Goal: Transaction & Acquisition: Purchase product/service

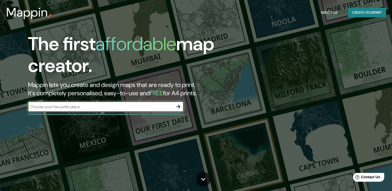
click at [144, 108] on input "text" at bounding box center [100, 107] width 145 height 6
click at [147, 108] on input "text" at bounding box center [100, 107] width 145 height 6
type input "la [PERSON_NAME] tlaltelulco tlaxcala"
click at [176, 108] on icon "button" at bounding box center [178, 107] width 6 height 6
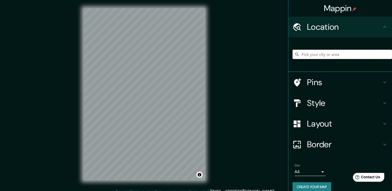
click at [303, 57] on input "Pick your city or area" at bounding box center [341, 54] width 99 height 9
paste input "19.276489, -98.197583"
drag, startPoint x: 342, startPoint y: 54, endPoint x: 263, endPoint y: 76, distance: 82.4
click at [271, 58] on div "Mappin Location [GEOGRAPHIC_DATA] No results found Pins Style Layout Border Cho…" at bounding box center [196, 98] width 392 height 197
click at [328, 53] on input "Tlaxcala [PERSON_NAME], [GEOGRAPHIC_DATA], [GEOGRAPHIC_DATA]" at bounding box center [341, 54] width 99 height 9
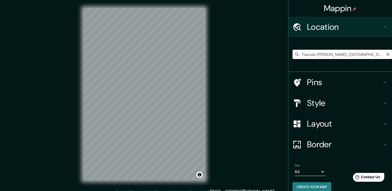
drag, startPoint x: 373, startPoint y: 55, endPoint x: 358, endPoint y: 56, distance: 15.6
click at [358, 56] on input "Tlaxcala [PERSON_NAME], [GEOGRAPHIC_DATA], [GEOGRAPHIC_DATA]" at bounding box center [341, 54] width 99 height 9
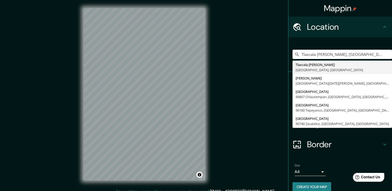
drag, startPoint x: 341, startPoint y: 55, endPoint x: 276, endPoint y: 65, distance: 65.7
click at [276, 65] on div "Mappin Location [GEOGRAPHIC_DATA][PERSON_NAME], [GEOGRAPHIC_DATA], [GEOGRAPHIC_…" at bounding box center [196, 98] width 392 height 197
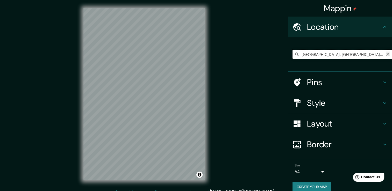
type input "[GEOGRAPHIC_DATA], [GEOGRAPHIC_DATA], [GEOGRAPHIC_DATA]"
click at [385, 54] on icon "Clear" at bounding box center [387, 54] width 4 height 4
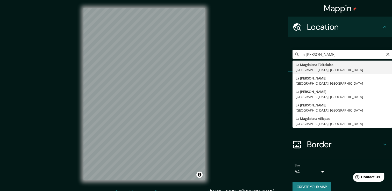
type input "La [PERSON_NAME] Tlaltelulco, [GEOGRAPHIC_DATA], [GEOGRAPHIC_DATA]"
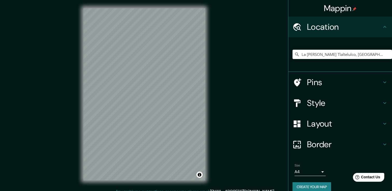
click at [225, 104] on div "Mappin Location [GEOGRAPHIC_DATA][PERSON_NAME], [GEOGRAPHIC_DATA], [GEOGRAPHIC_…" at bounding box center [196, 98] width 392 height 197
click at [223, 103] on div "Mappin Location [GEOGRAPHIC_DATA][PERSON_NAME], [GEOGRAPHIC_DATA], [GEOGRAPHIC_…" at bounding box center [196, 98] width 392 height 197
click at [217, 101] on div "Mappin Location [GEOGRAPHIC_DATA][PERSON_NAME], [GEOGRAPHIC_DATA], [GEOGRAPHIC_…" at bounding box center [196, 98] width 392 height 197
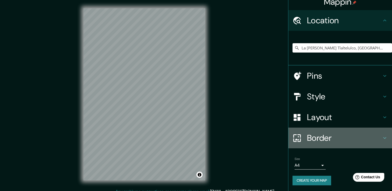
click at [333, 138] on h4 "Border" at bounding box center [344, 138] width 75 height 10
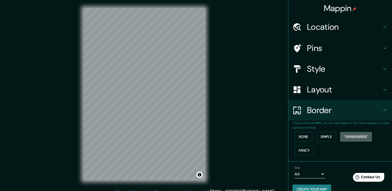
click at [351, 136] on button "Transparent" at bounding box center [356, 137] width 32 height 10
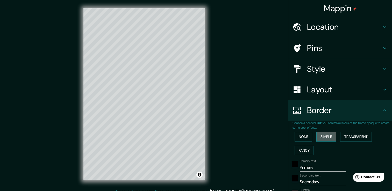
click at [324, 138] on button "Simple" at bounding box center [326, 137] width 20 height 10
click at [300, 137] on button "None" at bounding box center [303, 137] width 18 height 10
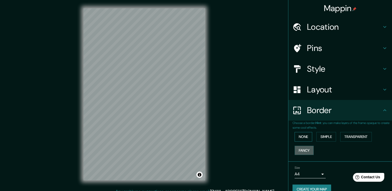
drag, startPoint x: 302, startPoint y: 147, endPoint x: 301, endPoint y: 141, distance: 6.0
click at [302, 148] on button "Fancy" at bounding box center [303, 151] width 19 height 10
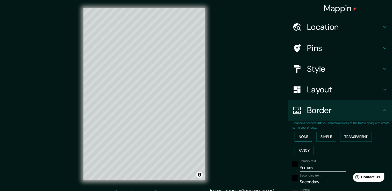
click at [300, 136] on button "None" at bounding box center [303, 137] width 18 height 10
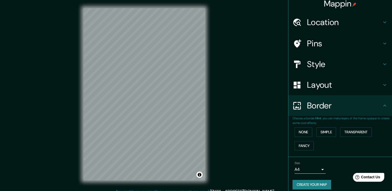
scroll to position [9, 0]
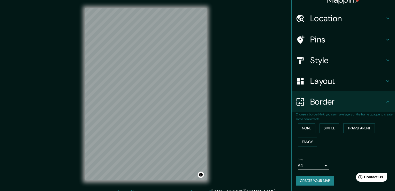
click at [317, 164] on body "Mappin Location [GEOGRAPHIC_DATA][PERSON_NAME], [GEOGRAPHIC_DATA], [GEOGRAPHIC_…" at bounding box center [197, 95] width 395 height 191
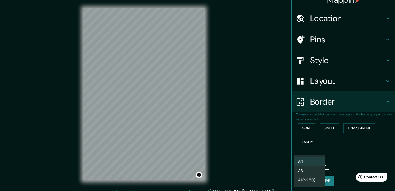
click at [311, 171] on li "A3" at bounding box center [309, 170] width 31 height 9
click at [314, 166] on body "Mappin Location [GEOGRAPHIC_DATA][PERSON_NAME], [GEOGRAPHIC_DATA], [GEOGRAPHIC_…" at bounding box center [197, 95] width 395 height 191
click at [316, 159] on li "A4" at bounding box center [309, 161] width 31 height 9
type input "single"
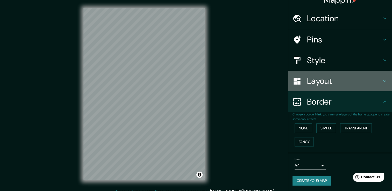
click at [325, 86] on div "Layout" at bounding box center [340, 81] width 104 height 21
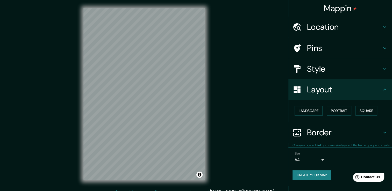
scroll to position [0, 0]
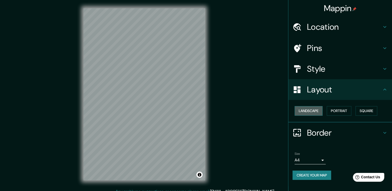
click at [315, 111] on button "Landscape" at bounding box center [308, 111] width 28 height 10
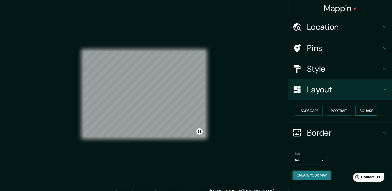
click at [367, 111] on button "Square" at bounding box center [366, 111] width 22 height 10
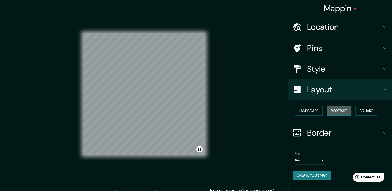
click at [345, 110] on button "Portrait" at bounding box center [338, 111] width 25 height 10
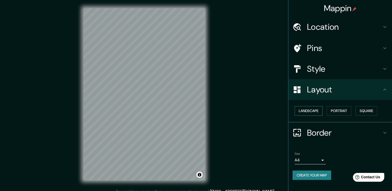
click at [316, 110] on button "Landscape" at bounding box center [308, 111] width 28 height 10
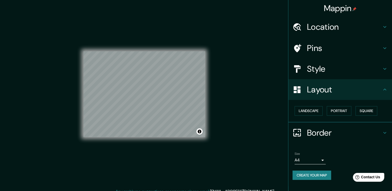
click at [365, 64] on h4 "Style" at bounding box center [344, 69] width 75 height 10
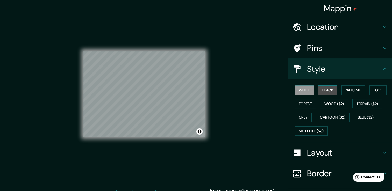
click at [325, 91] on button "Black" at bounding box center [327, 90] width 19 height 10
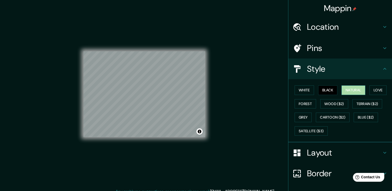
click at [345, 92] on button "Natural" at bounding box center [353, 90] width 24 height 10
click at [372, 90] on button "Love" at bounding box center [377, 90] width 17 height 10
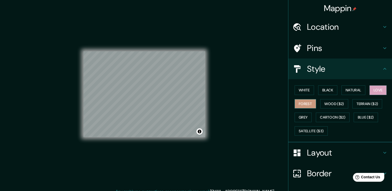
click at [303, 104] on button "Forest" at bounding box center [304, 104] width 21 height 10
click at [303, 89] on button "White" at bounding box center [303, 90] width 19 height 10
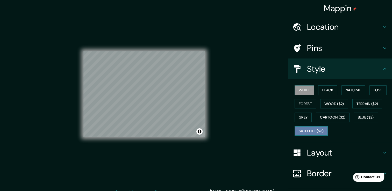
click at [317, 128] on button "Satellite ($3)" at bounding box center [310, 131] width 33 height 10
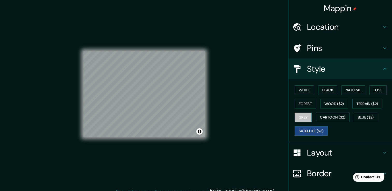
click at [300, 117] on button "Grey" at bounding box center [302, 118] width 17 height 10
click at [299, 91] on button "White" at bounding box center [303, 90] width 19 height 10
click at [305, 129] on button "Satellite ($3)" at bounding box center [310, 131] width 33 height 10
click at [297, 129] on button "Satellite ($3)" at bounding box center [310, 131] width 33 height 10
click at [299, 87] on button "White" at bounding box center [303, 90] width 19 height 10
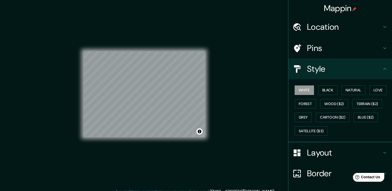
click at [326, 50] on h4 "Pins" at bounding box center [344, 48] width 75 height 10
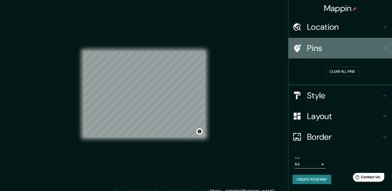
click at [326, 49] on h4 "Pins" at bounding box center [344, 48] width 75 height 10
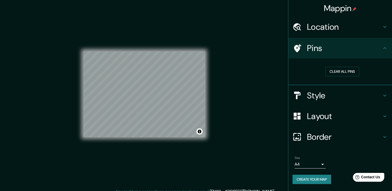
click at [385, 49] on icon at bounding box center [384, 48] width 6 height 6
click at [384, 49] on icon at bounding box center [384, 48] width 6 height 6
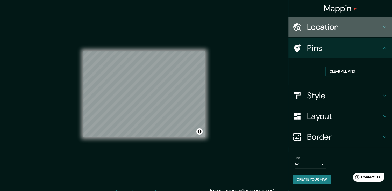
click at [384, 27] on icon at bounding box center [384, 27] width 3 height 2
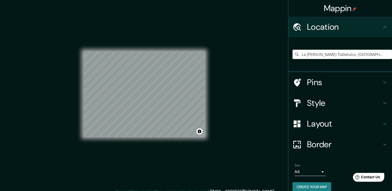
click at [382, 27] on icon at bounding box center [384, 27] width 6 height 6
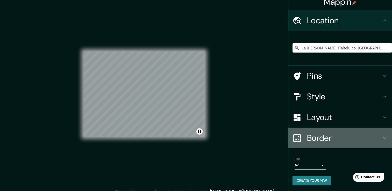
click at [370, 135] on h4 "Border" at bounding box center [344, 138] width 75 height 10
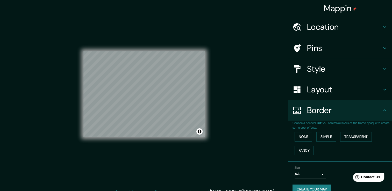
click at [299, 110] on div at bounding box center [299, 110] width 14 height 9
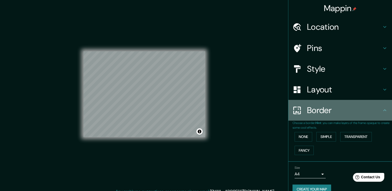
click at [382, 110] on icon at bounding box center [384, 110] width 6 height 6
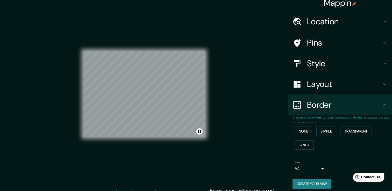
scroll to position [9, 0]
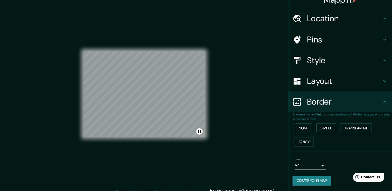
click at [323, 179] on button "Create your map" at bounding box center [311, 181] width 39 height 10
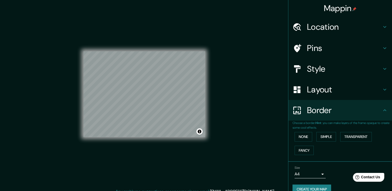
scroll to position [6, 0]
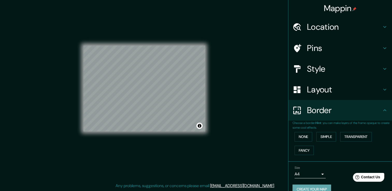
click at [320, 188] on button "Create your map" at bounding box center [311, 190] width 39 height 10
